Goal: Task Accomplishment & Management: Manage account settings

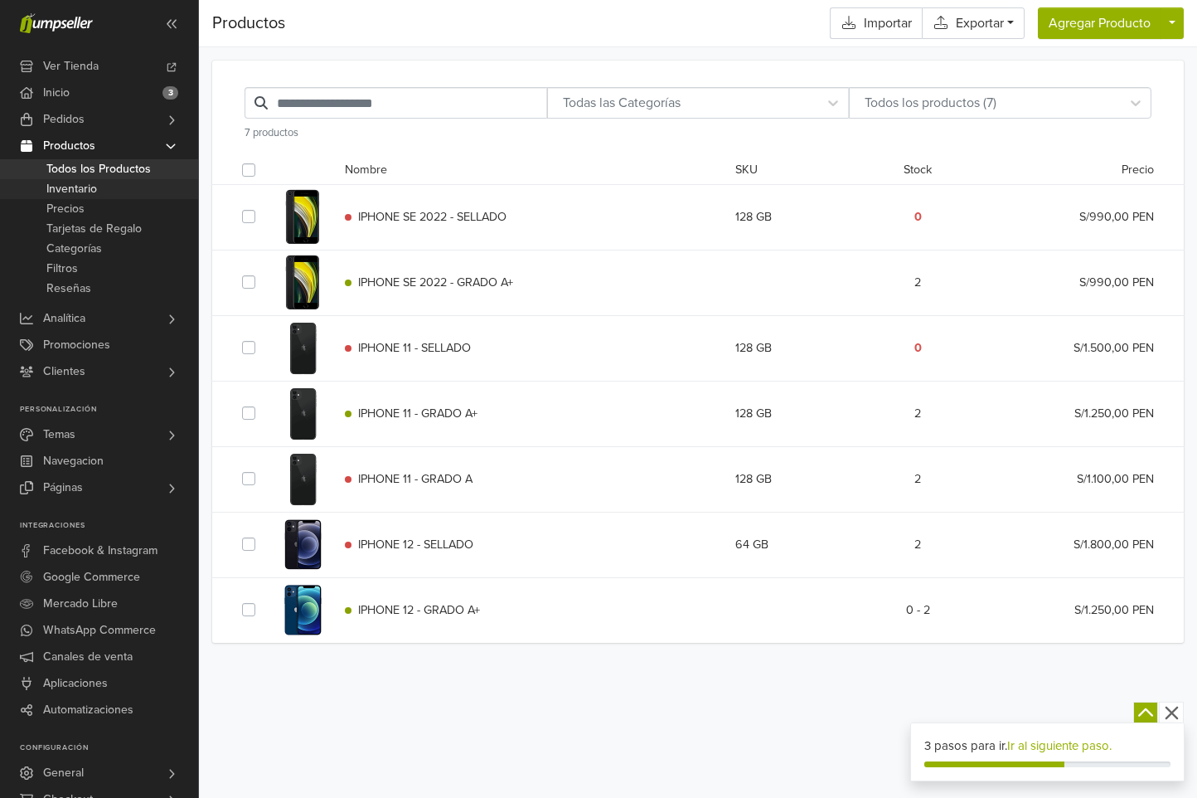
click at [95, 187] on span "Inventario" at bounding box center [71, 189] width 51 height 20
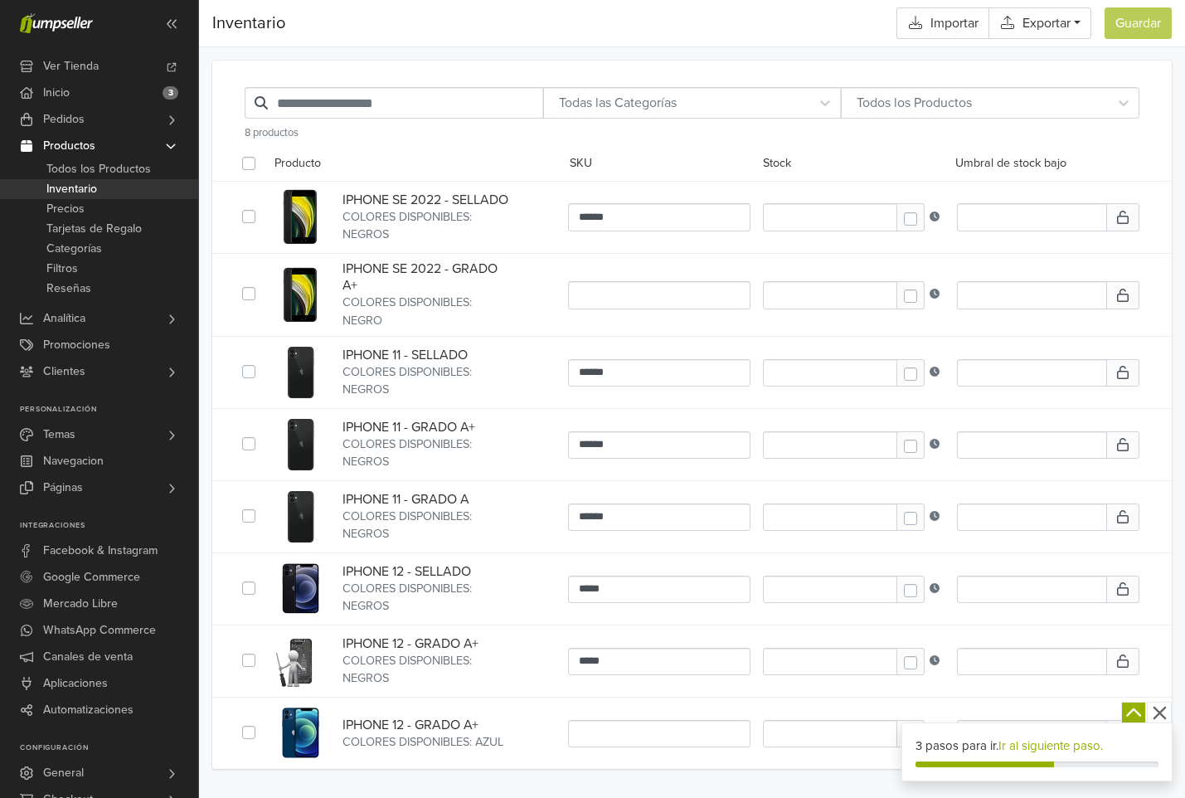
click at [412, 290] on span "IPHONE SE 2022 - GRADO A+" at bounding box center [428, 276] width 172 height 33
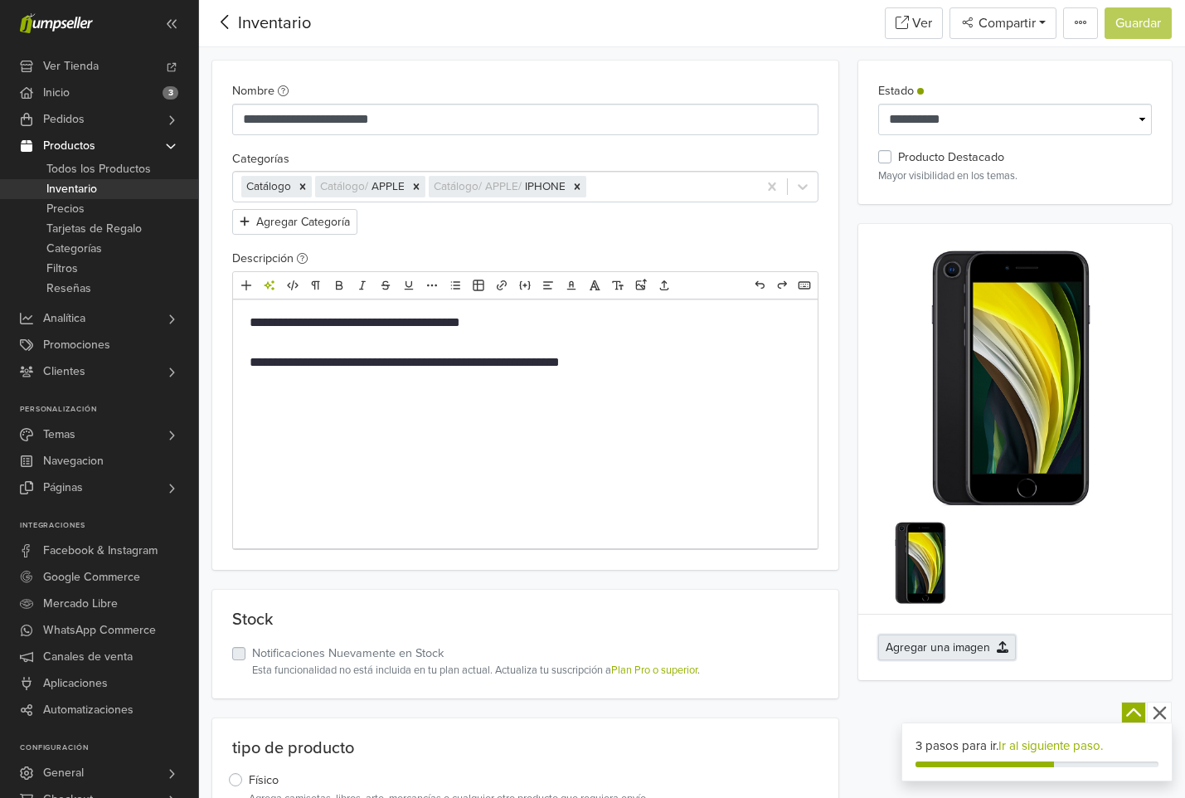
click at [937, 651] on button "Agregar una imagen" at bounding box center [947, 647] width 138 height 26
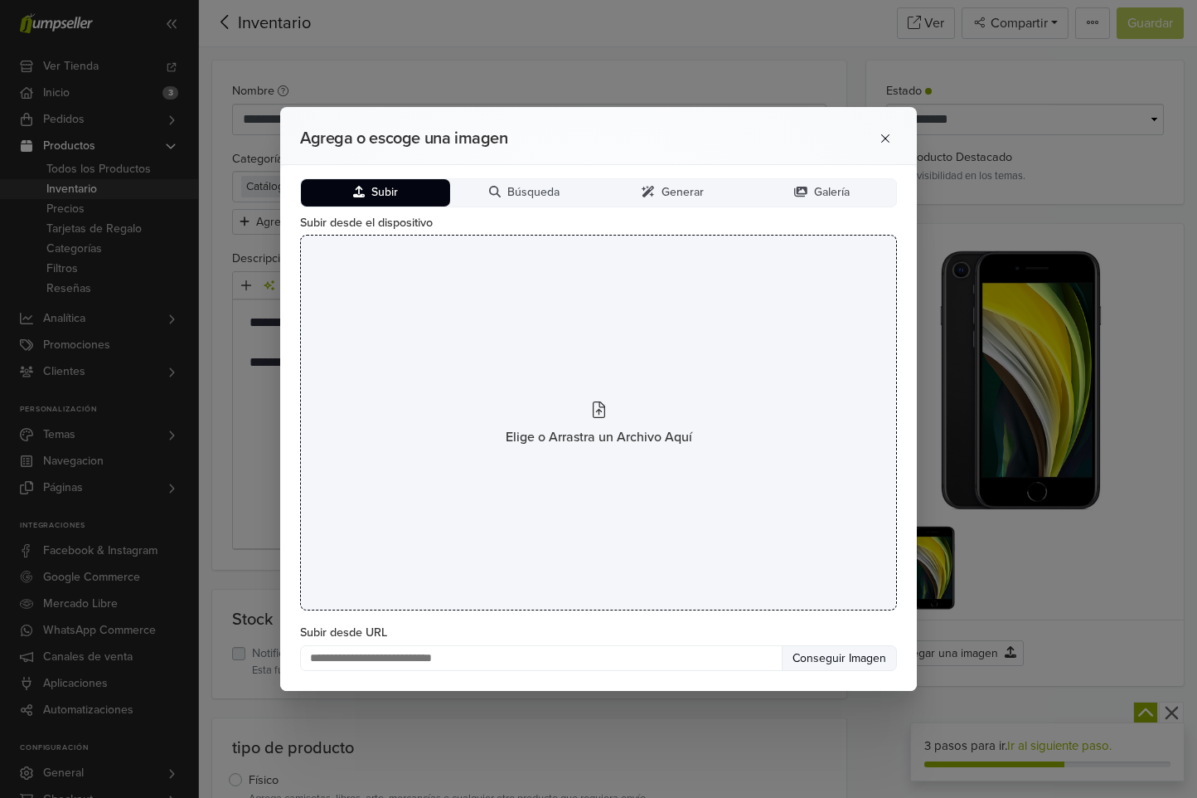
click at [583, 424] on div "Elige o Arrastra un Archivo Aquí" at bounding box center [598, 423] width 597 height 376
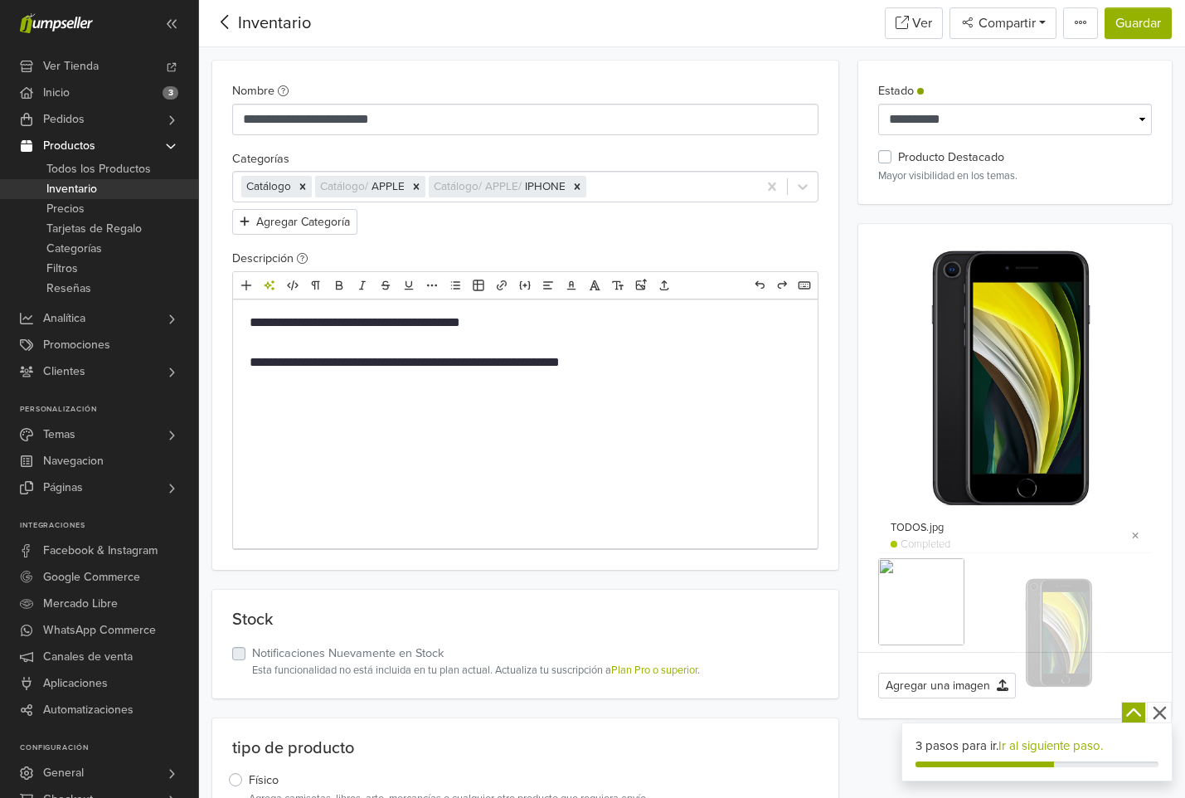
drag, startPoint x: 920, startPoint y: 576, endPoint x: 1020, endPoint y: 557, distance: 102.1
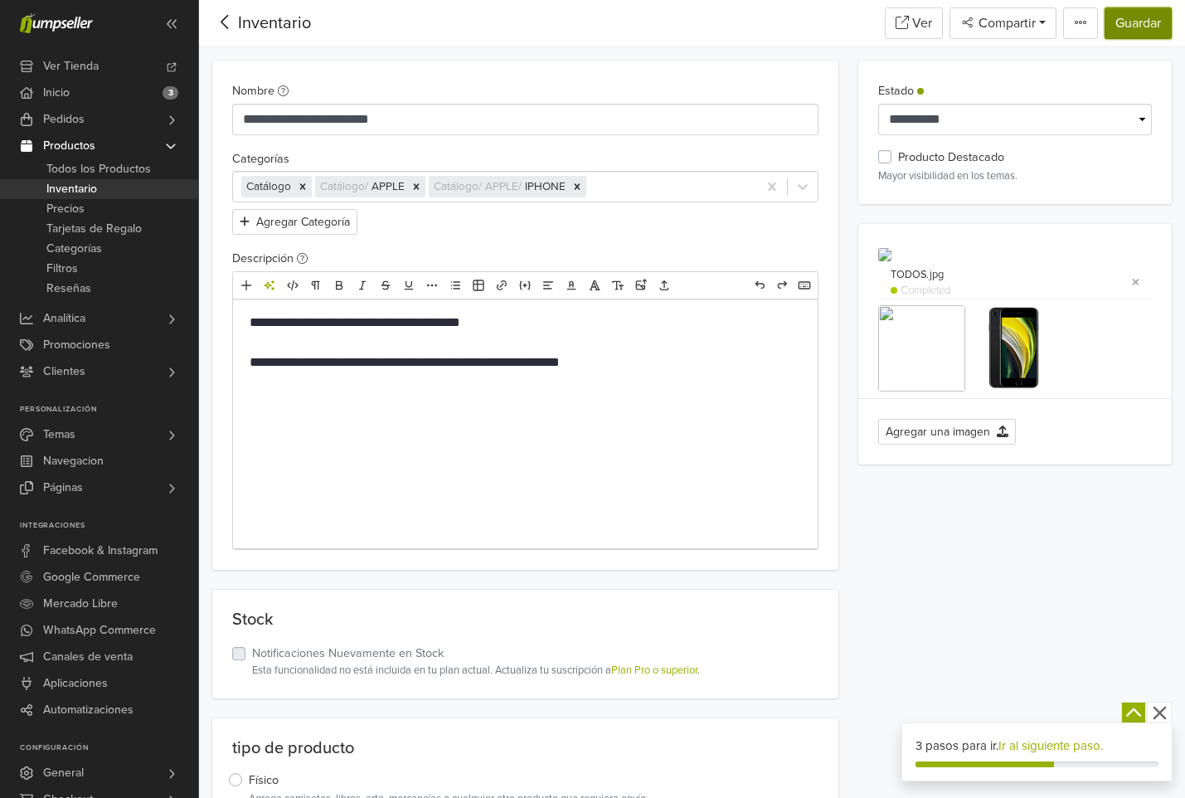
click at [1121, 32] on button "Guardar" at bounding box center [1138, 23] width 67 height 32
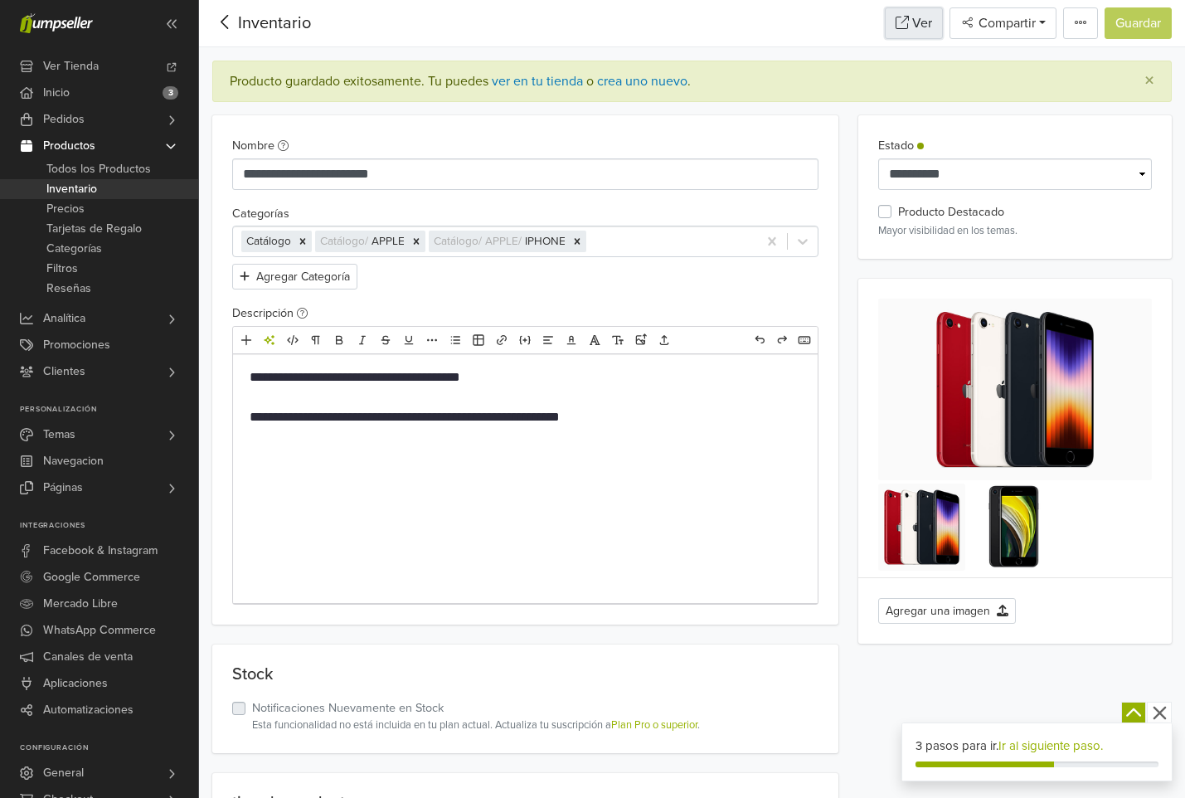
click at [931, 21] on link "Ver" at bounding box center [914, 23] width 58 height 32
click at [991, 606] on button "Agregar una imagen" at bounding box center [947, 611] width 138 height 26
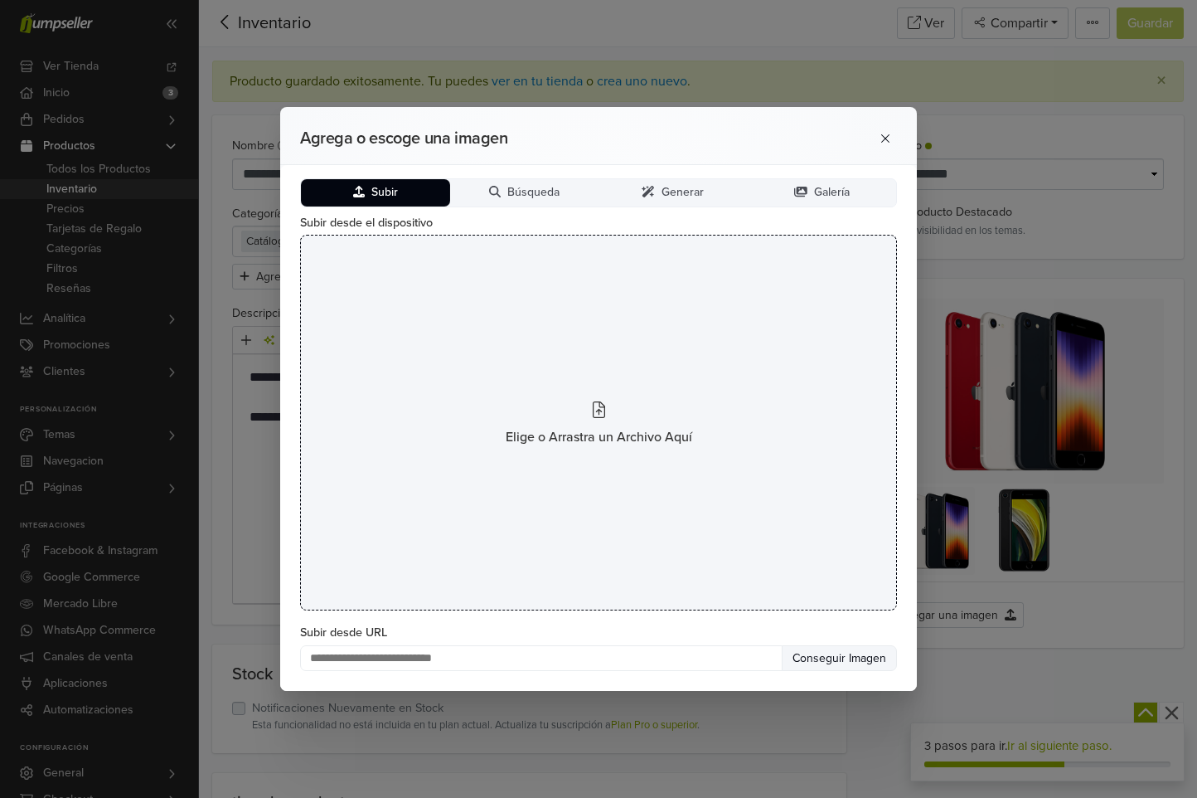
click at [615, 419] on div "Elige o Arrastra un Archivo Aquí" at bounding box center [598, 423] width 597 height 376
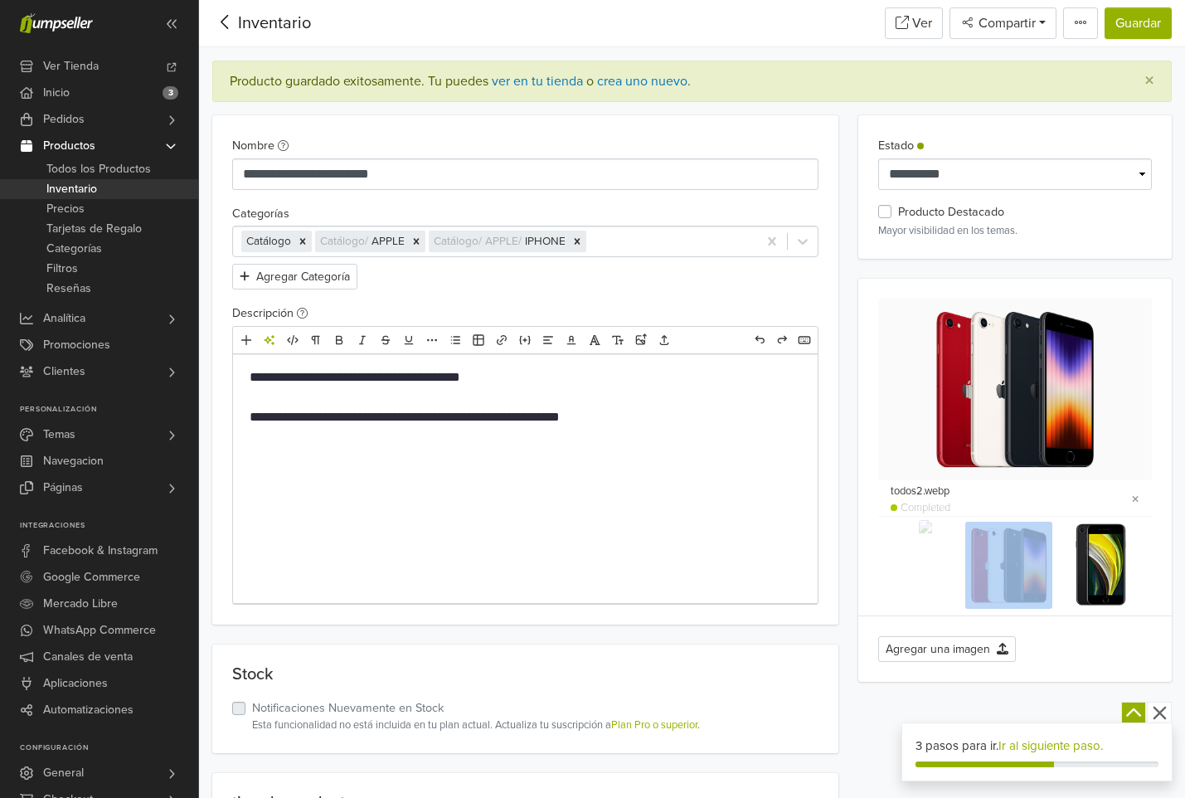
drag, startPoint x: 1102, startPoint y: 541, endPoint x: 888, endPoint y: 519, distance: 215.0
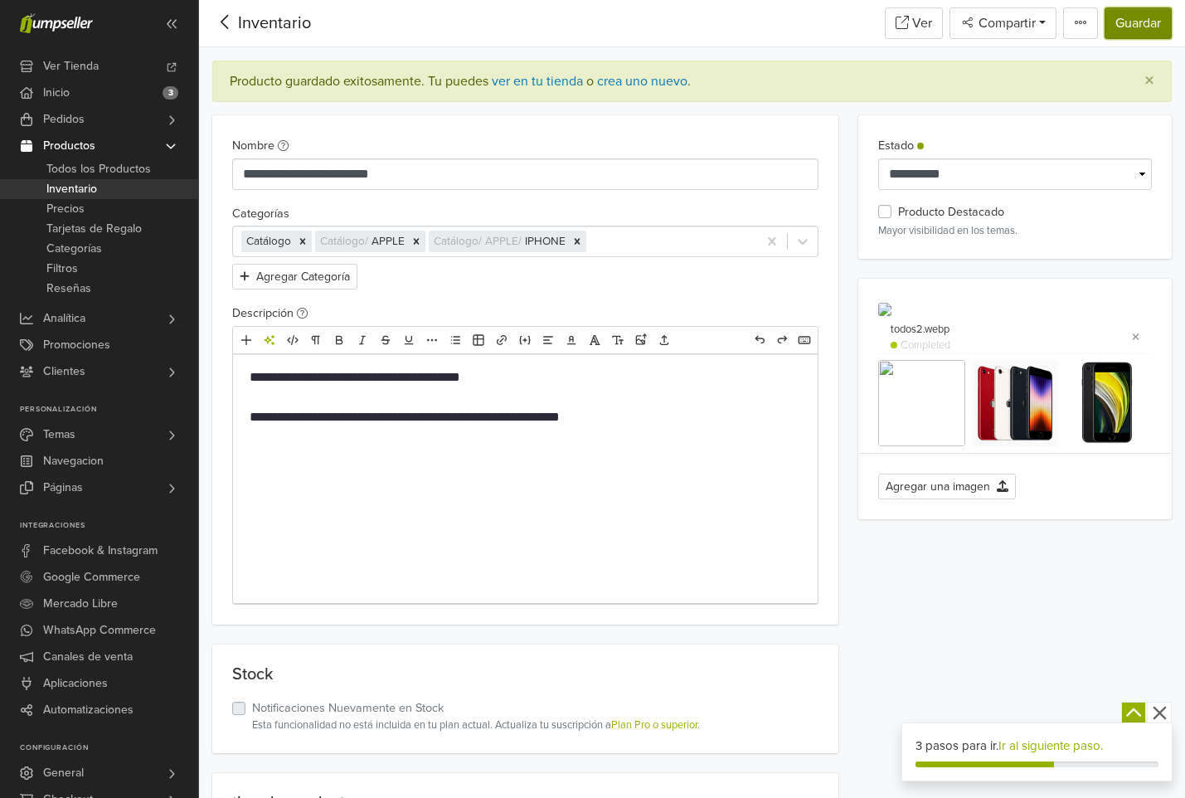
click at [1157, 22] on button "Guardar" at bounding box center [1138, 23] width 67 height 32
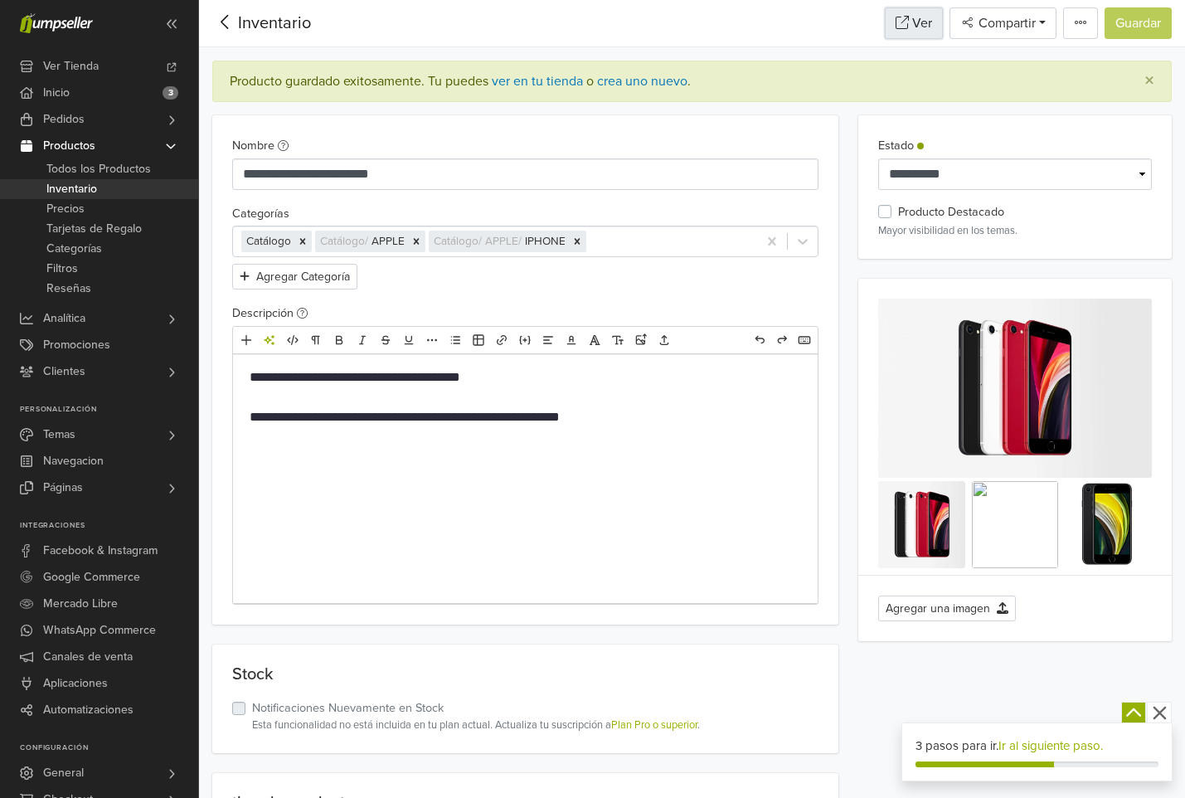
click at [915, 24] on link "Ver" at bounding box center [914, 23] width 58 height 32
click at [1120, 594] on div "TODOS.jpg Completed todos2.webp Completed Agregar una imagen" at bounding box center [1015, 460] width 274 height 323
click at [1032, 523] on icon at bounding box center [1033, 525] width 31 height 27
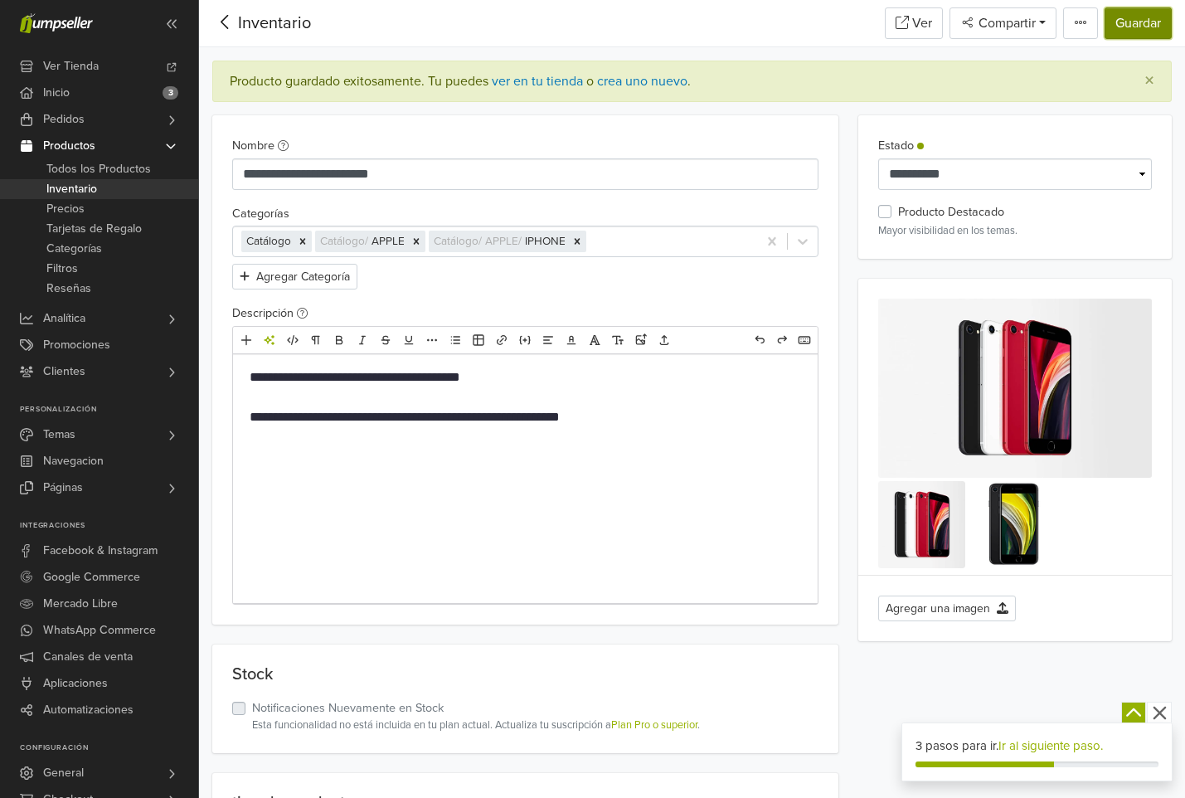
click at [1122, 31] on button "Guardar" at bounding box center [1138, 23] width 67 height 32
click at [921, 29] on link "Ver" at bounding box center [914, 23] width 58 height 32
